Goal: Check status: Check status

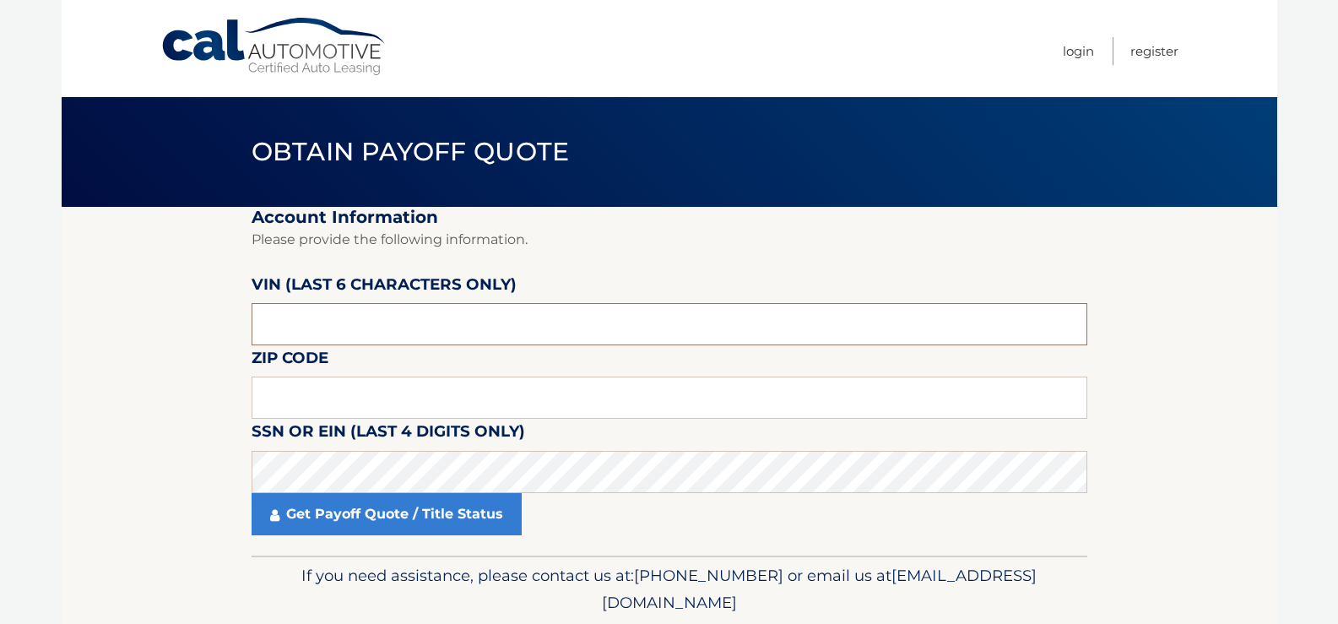
drag, startPoint x: 383, startPoint y: 329, endPoint x: 200, endPoint y: 328, distance: 183.1
click at [200, 328] on section "Account Information Please provide the following information. VIN (last 6 chara…" at bounding box center [669, 381] width 1215 height 349
click at [292, 392] on input "text" at bounding box center [670, 397] width 836 height 42
type input "15237"
drag, startPoint x: 313, startPoint y: 333, endPoint x: 251, endPoint y: 342, distance: 63.0
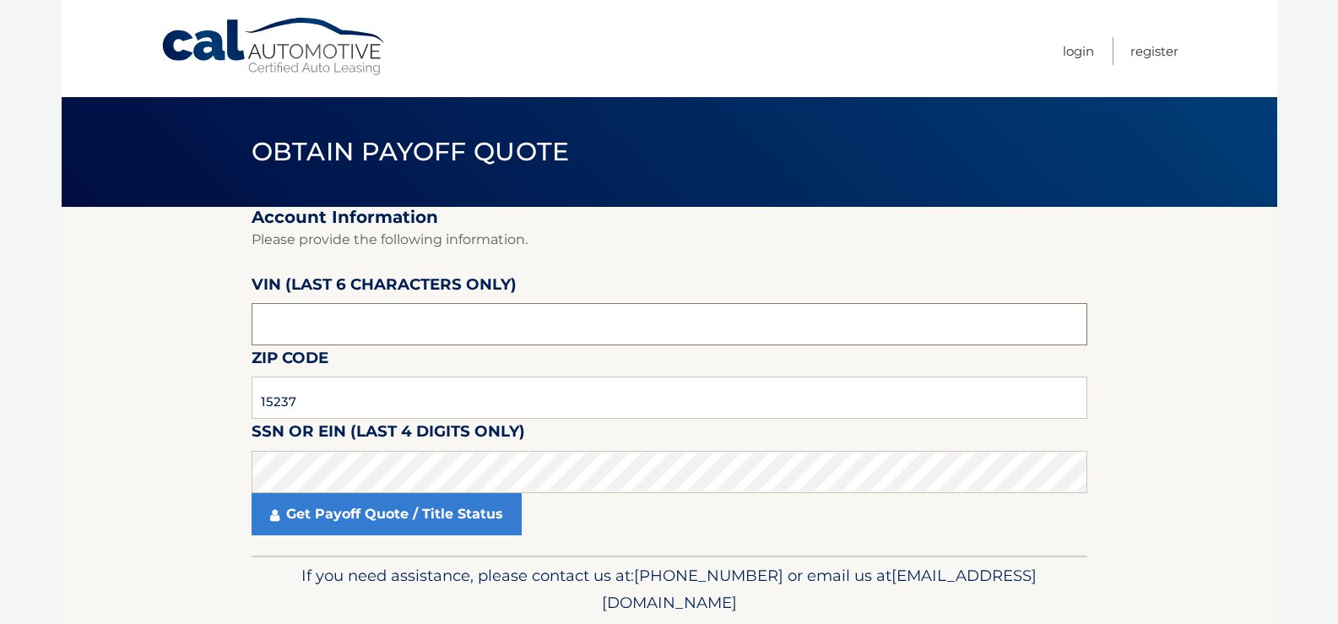
click at [252, 342] on input "text" at bounding box center [670, 324] width 836 height 42
click at [330, 313] on input "text" at bounding box center [670, 324] width 836 height 42
click at [358, 332] on input "text" at bounding box center [670, 324] width 836 height 42
type input "N*****"
type input "207210"
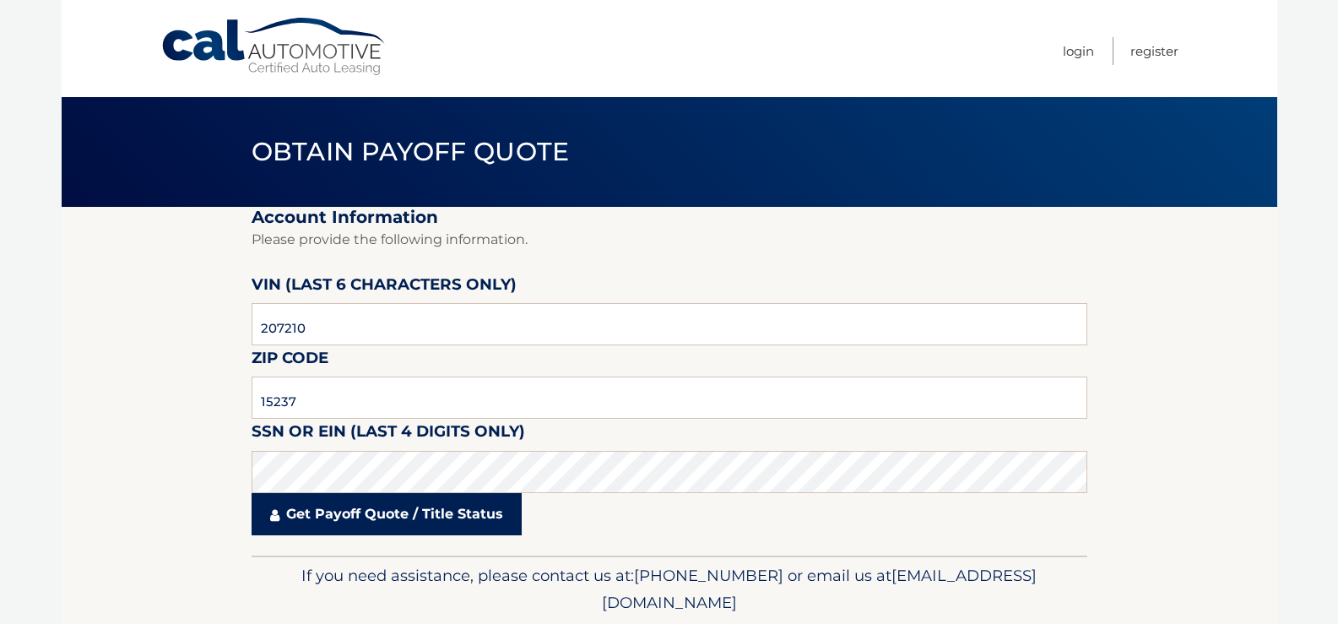
click at [425, 516] on link "Get Payoff Quote / Title Status" at bounding box center [387, 514] width 270 height 42
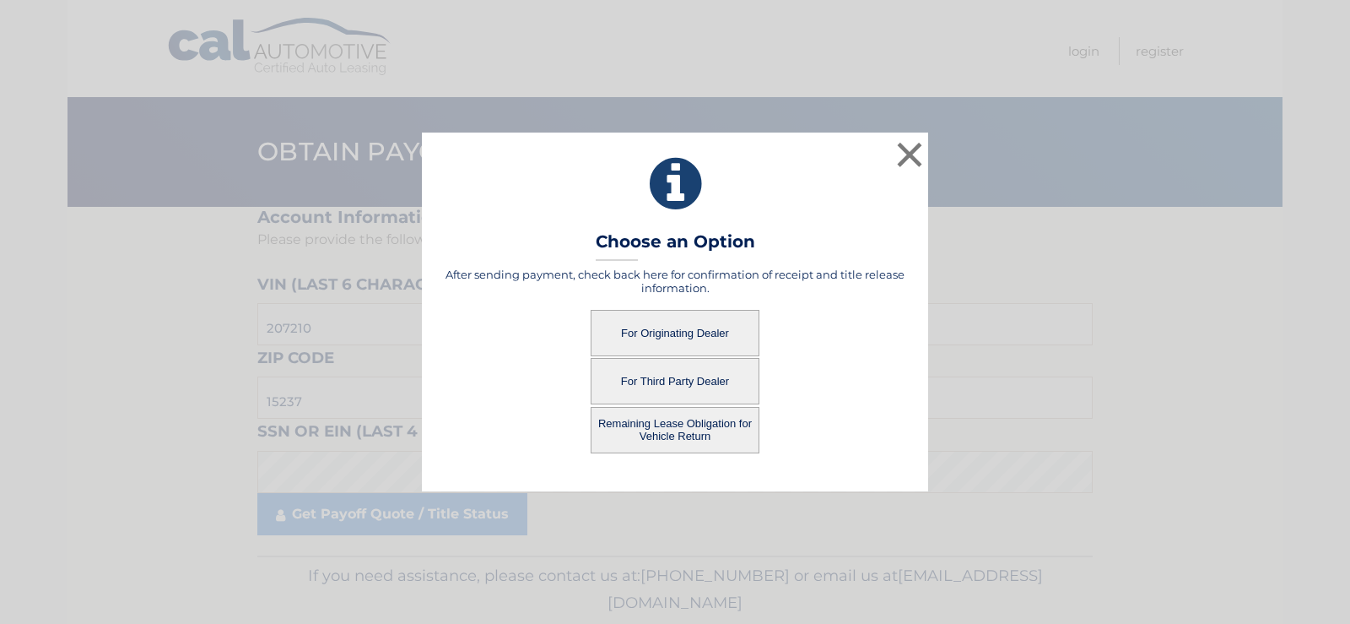
click at [675, 323] on button "For Originating Dealer" at bounding box center [675, 333] width 169 height 46
click at [673, 334] on button "For Originating Dealer" at bounding box center [675, 333] width 169 height 46
click at [646, 429] on button "Remaining Lease Obligation for Vehicle Return" at bounding box center [675, 430] width 169 height 46
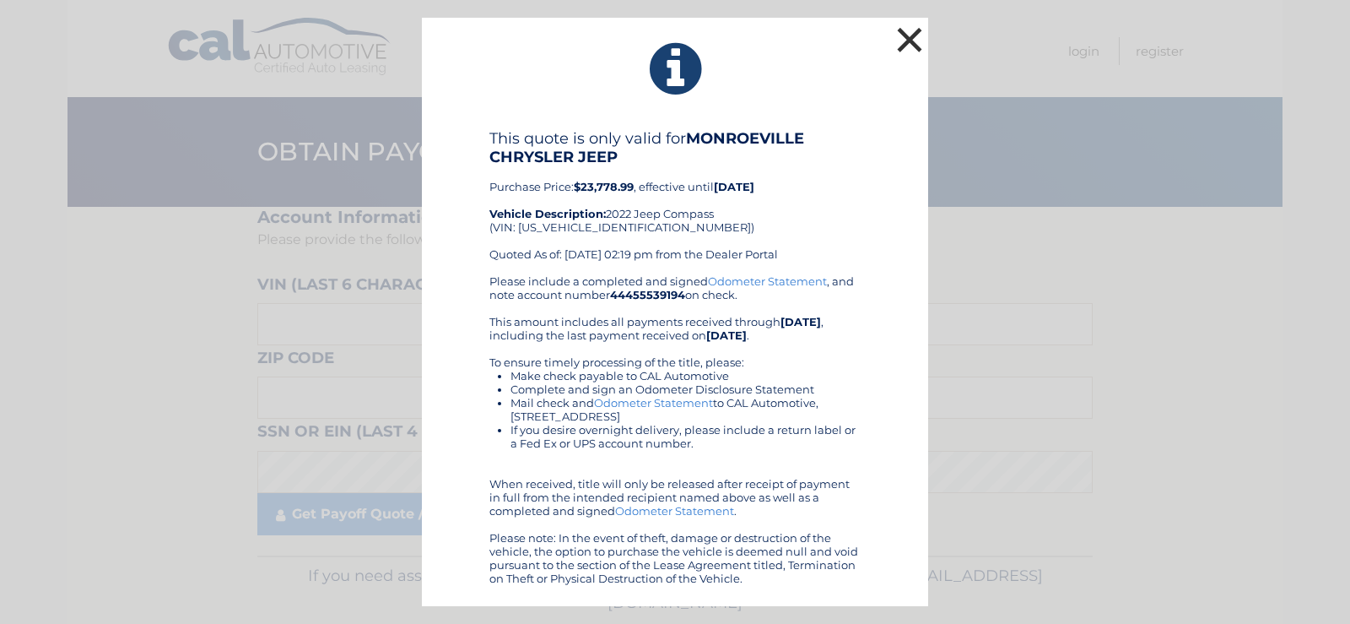
click at [904, 40] on button "×" at bounding box center [910, 40] width 34 height 34
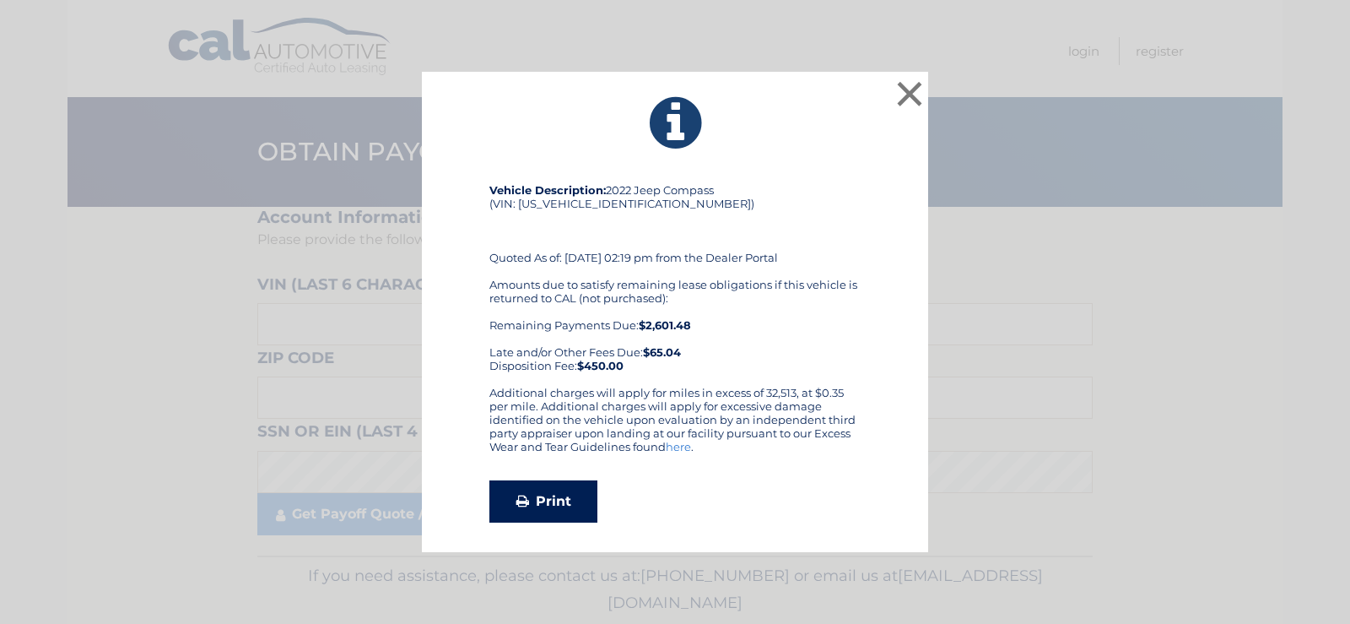
click at [567, 496] on link "Print" at bounding box center [544, 501] width 108 height 42
